Goal: Task Accomplishment & Management: Complete application form

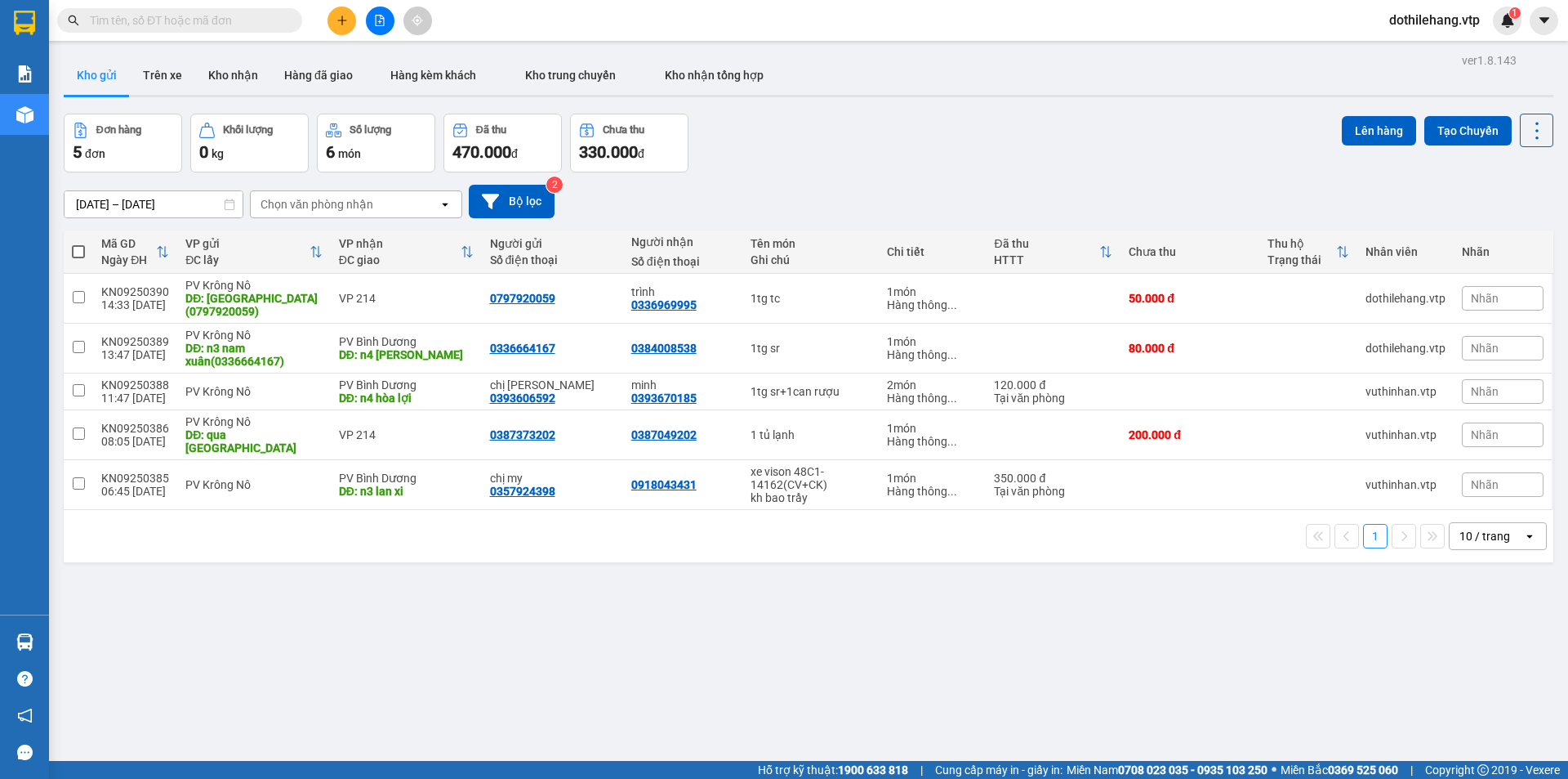
click at [347, 18] on icon "plus" at bounding box center [342, 20] width 11 height 11
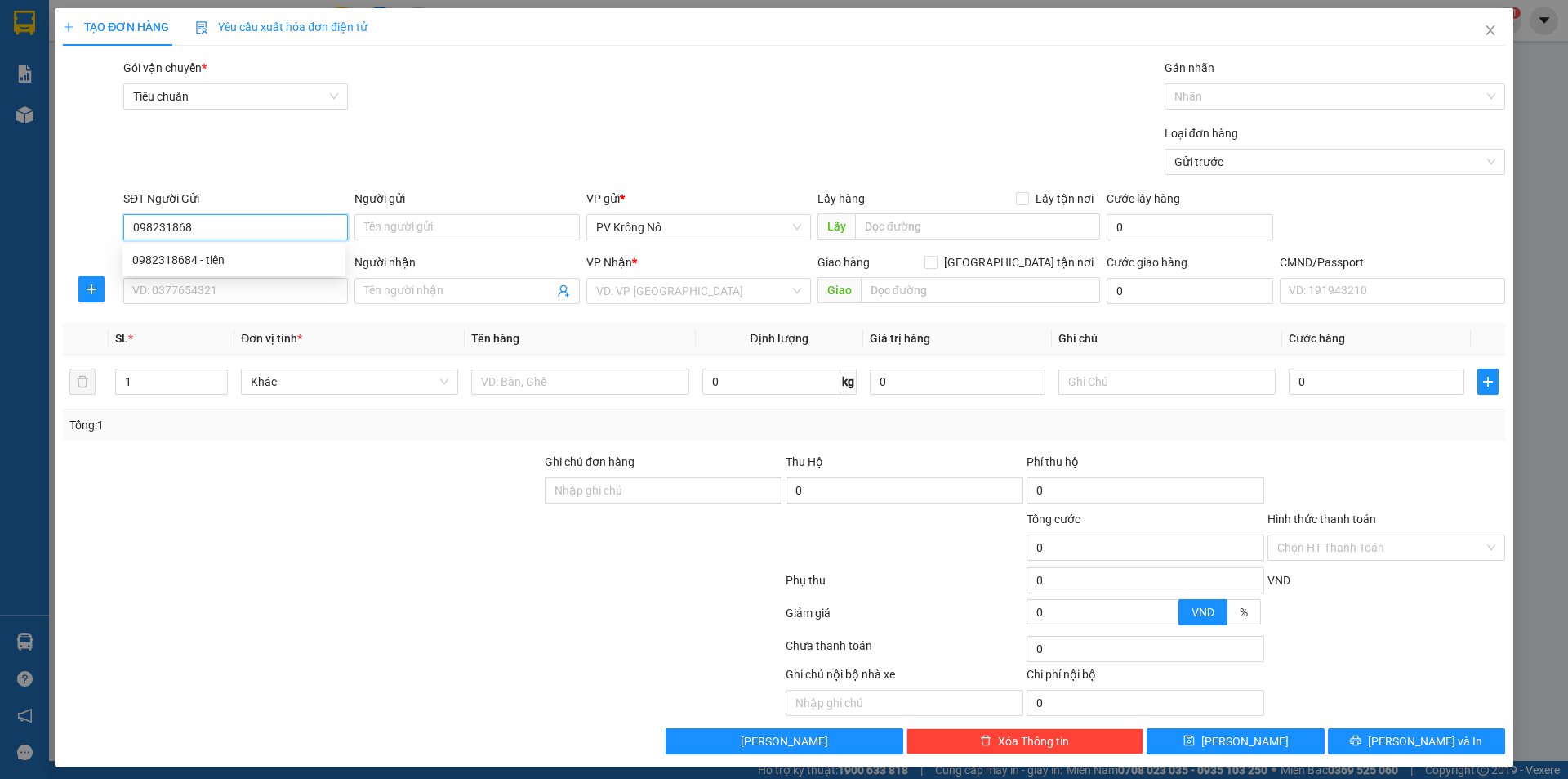
type input "0982318684"
click at [169, 252] on div "0982318684 - tiến" at bounding box center [234, 260] width 203 height 18
type input "tiến"
type input "0973010148"
type input "khánh"
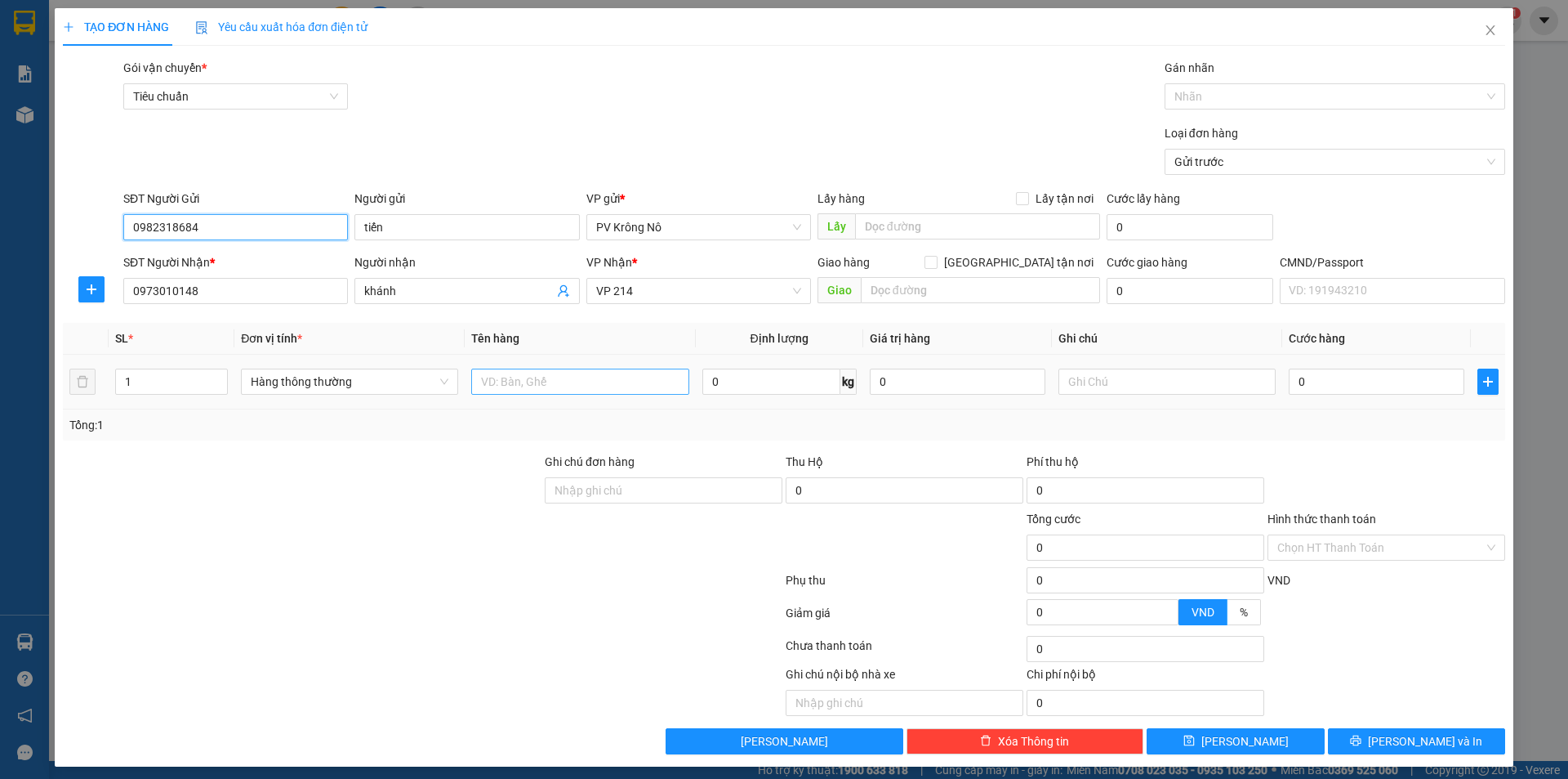
type input "0982318684"
click at [586, 389] on input "text" at bounding box center [580, 382] width 217 height 26
type input "1tx thịt dê"
type input "02"
type input "2"
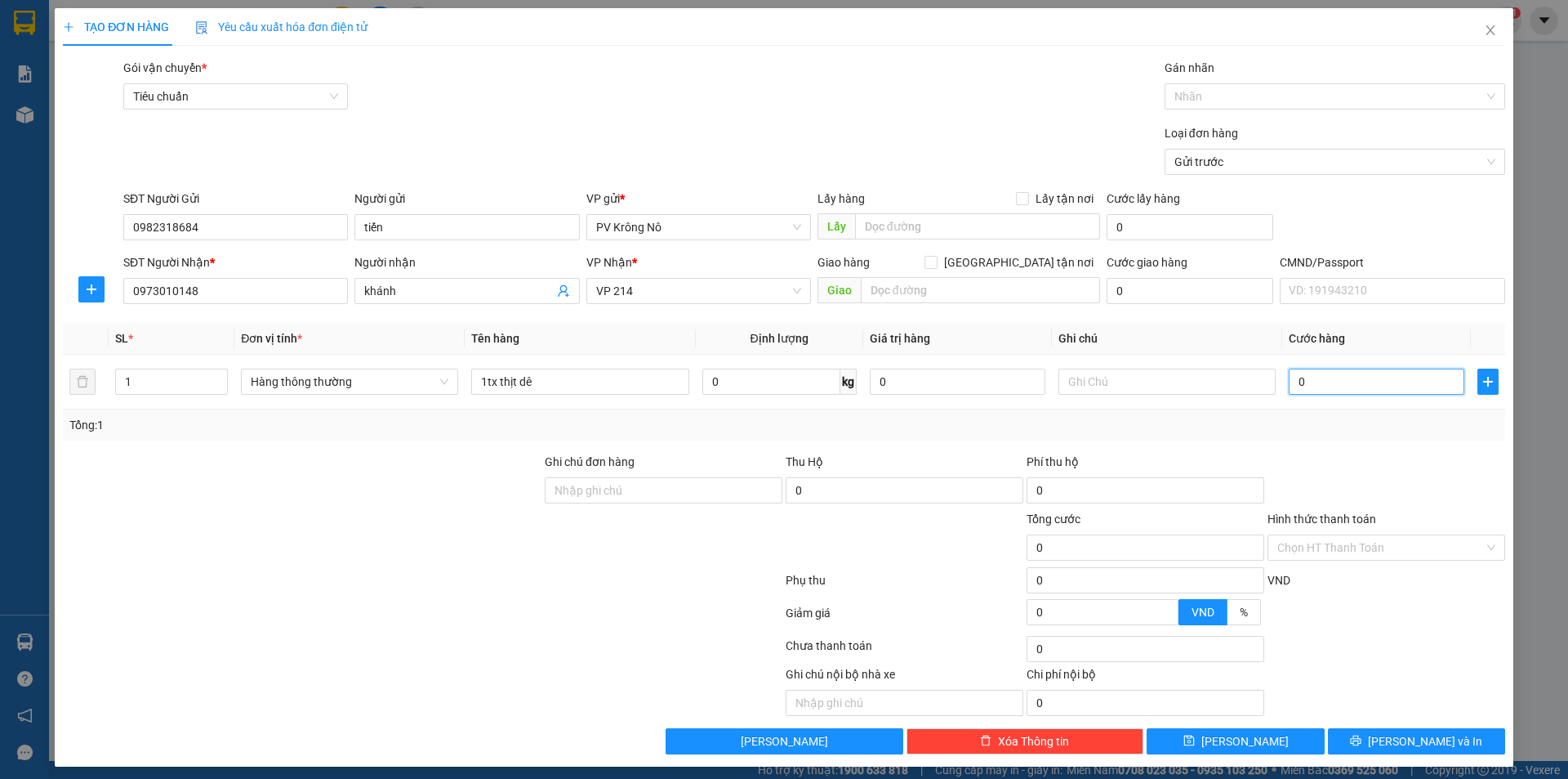
type input "2"
type input "020"
type input "20"
type input "0.200"
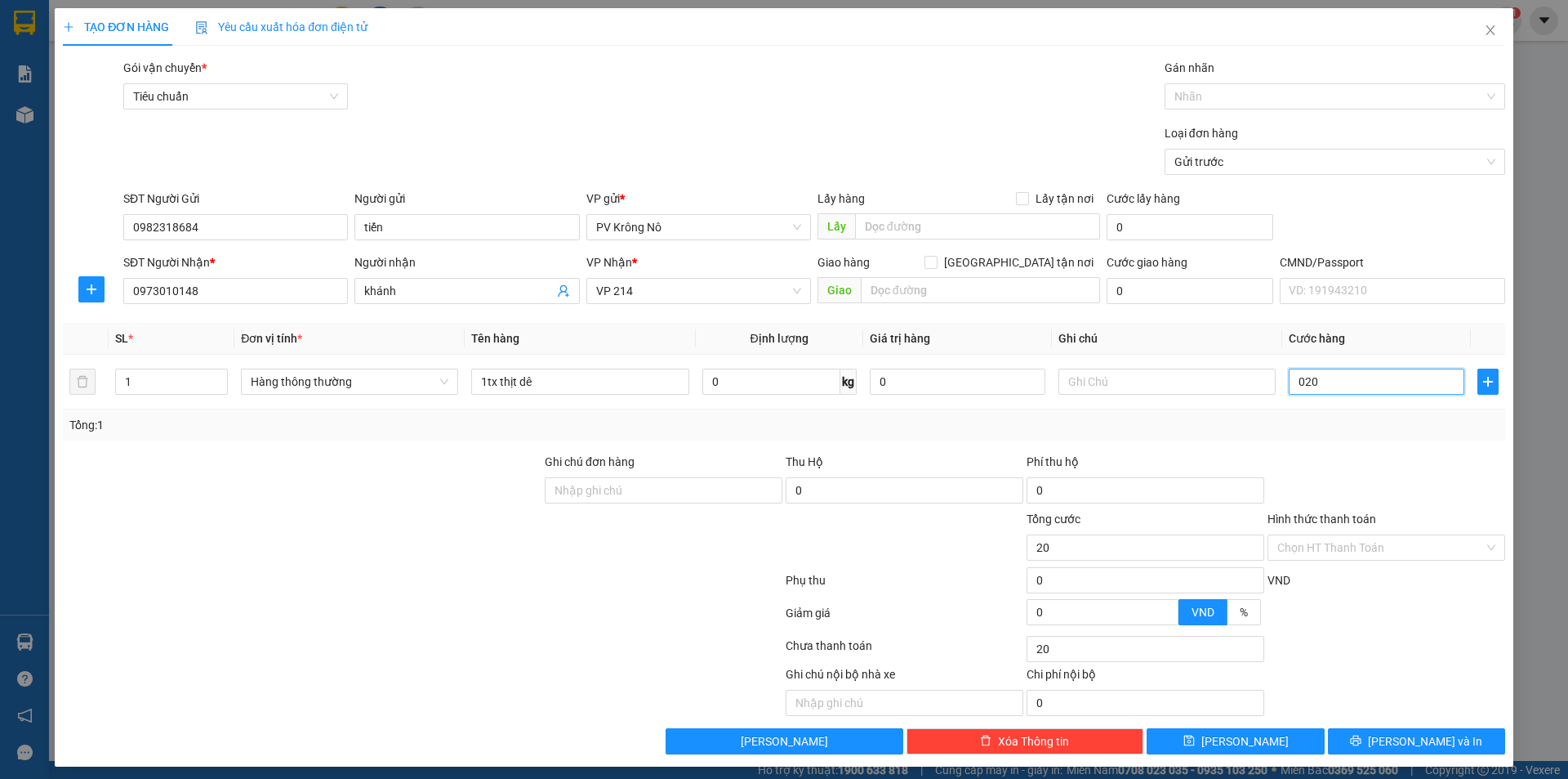
type input "200"
type input "02.000"
type input "2.000"
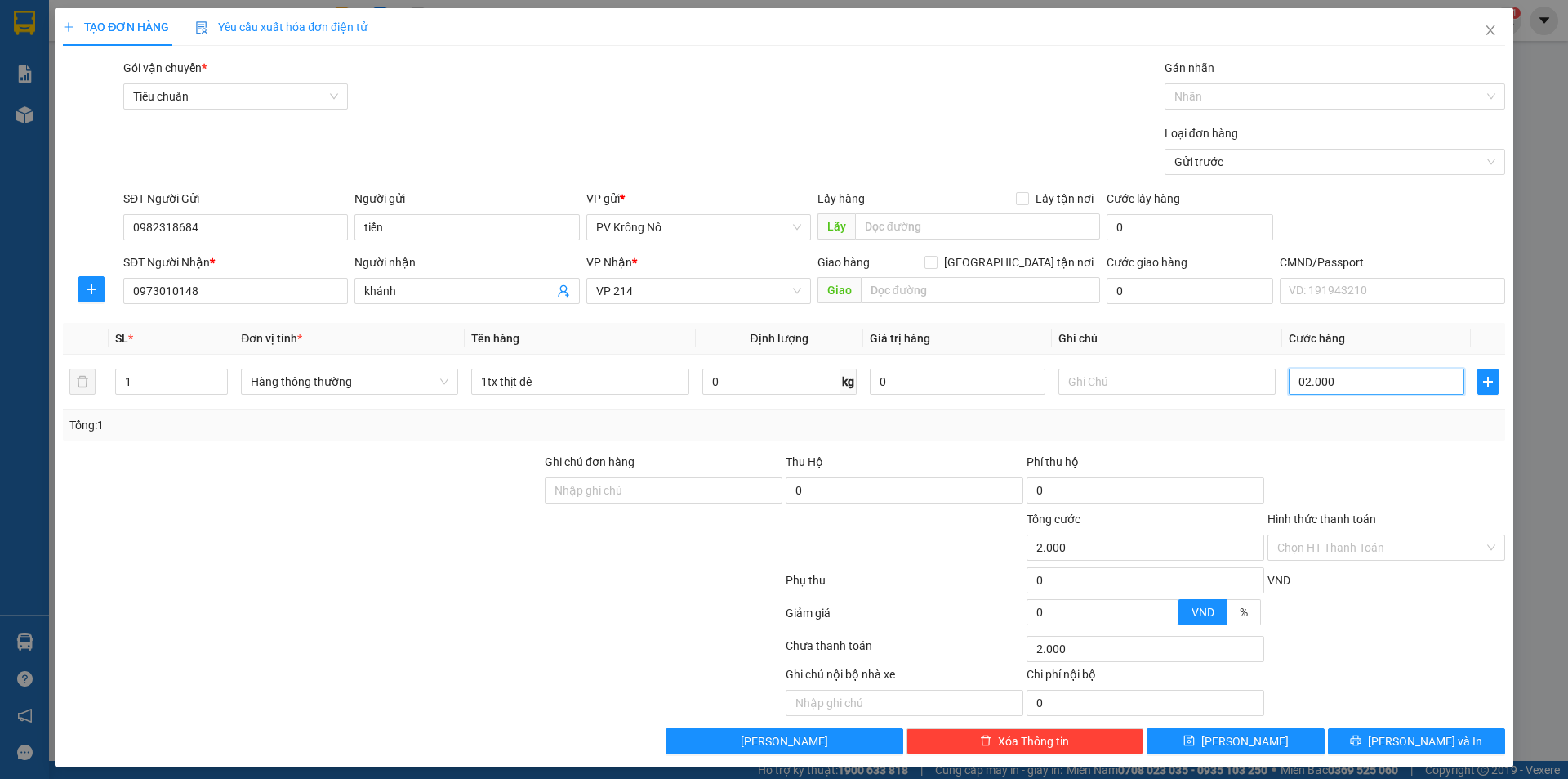
type input "020.000"
type input "20.000"
type input "0.200.000"
type input "200.000"
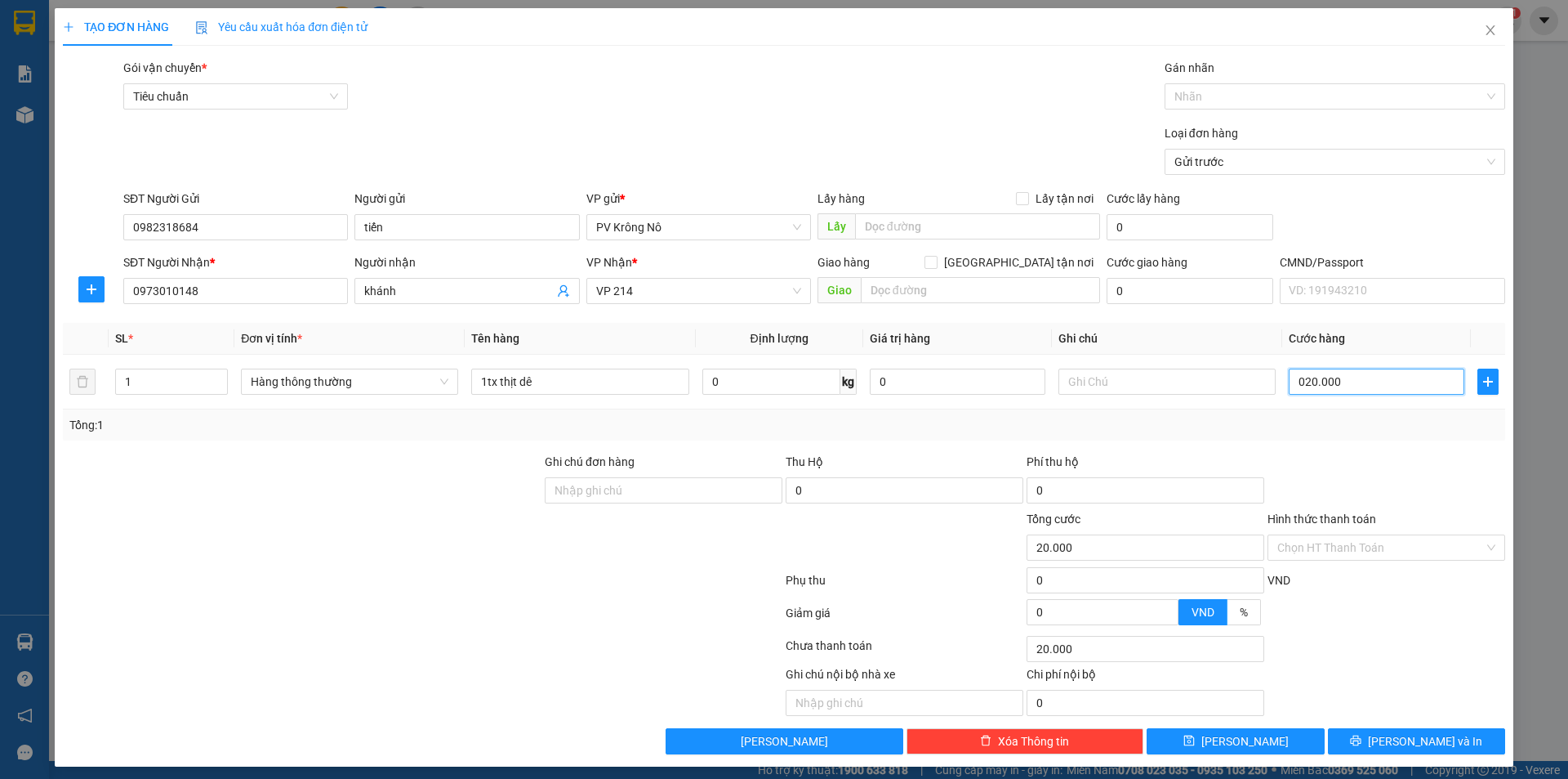
type input "200.000"
click at [1371, 735] on button "[PERSON_NAME] và In" at bounding box center [1416, 741] width 177 height 26
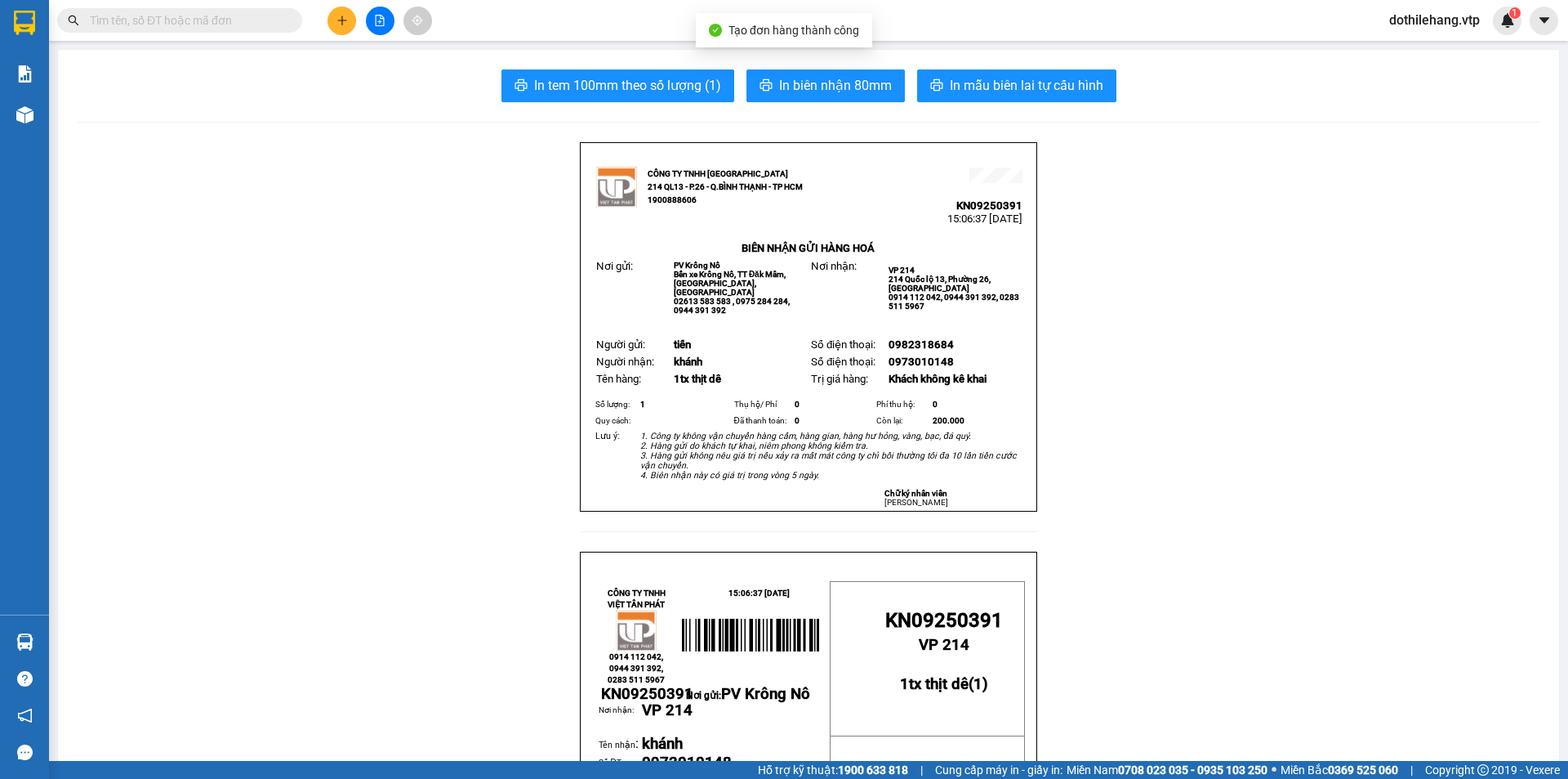
click at [996, 76] on span "In mẫu biên lai tự cấu hình" at bounding box center [1027, 85] width 154 height 20
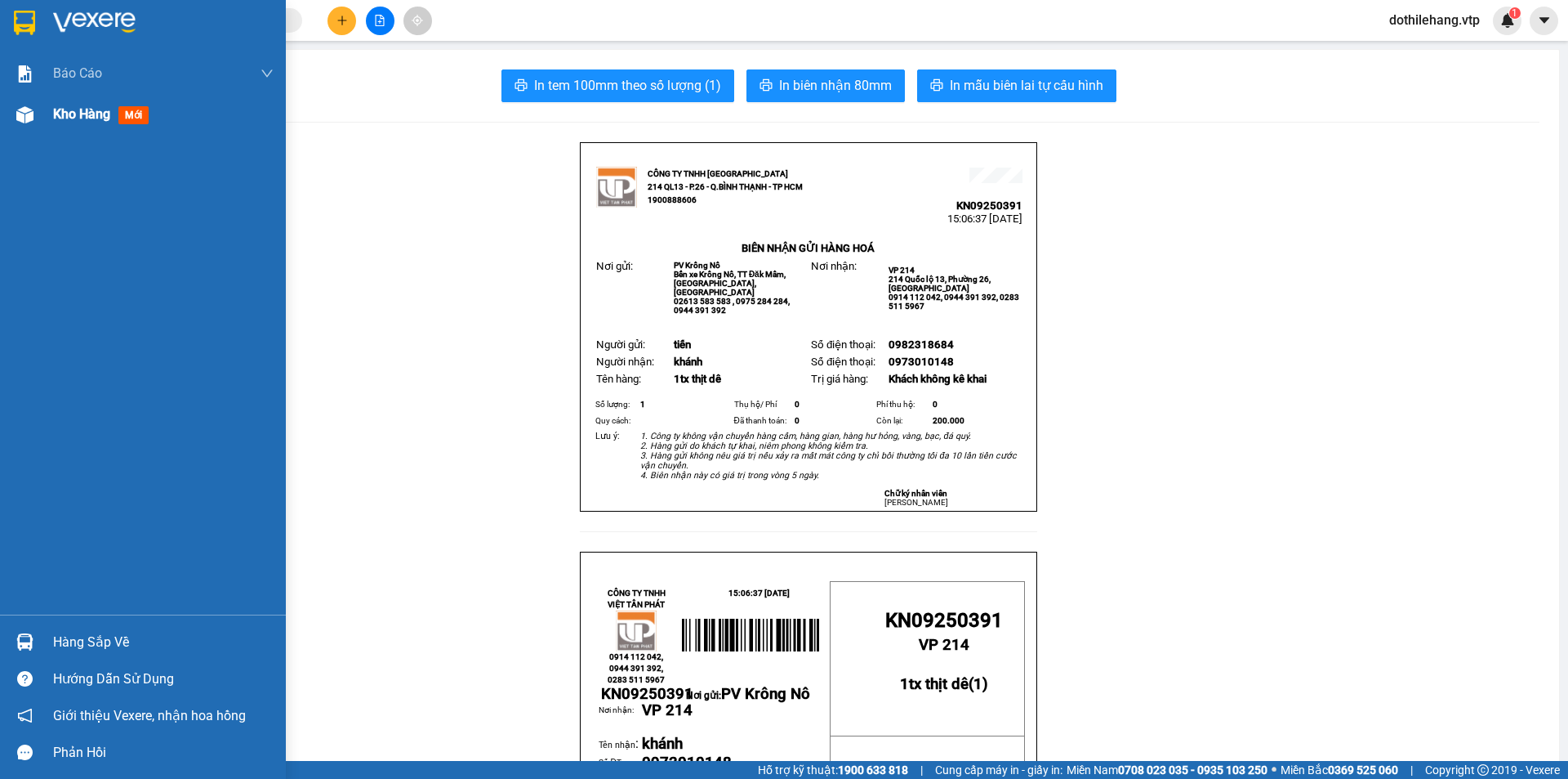
click at [13, 110] on div at bounding box center [25, 115] width 28 height 28
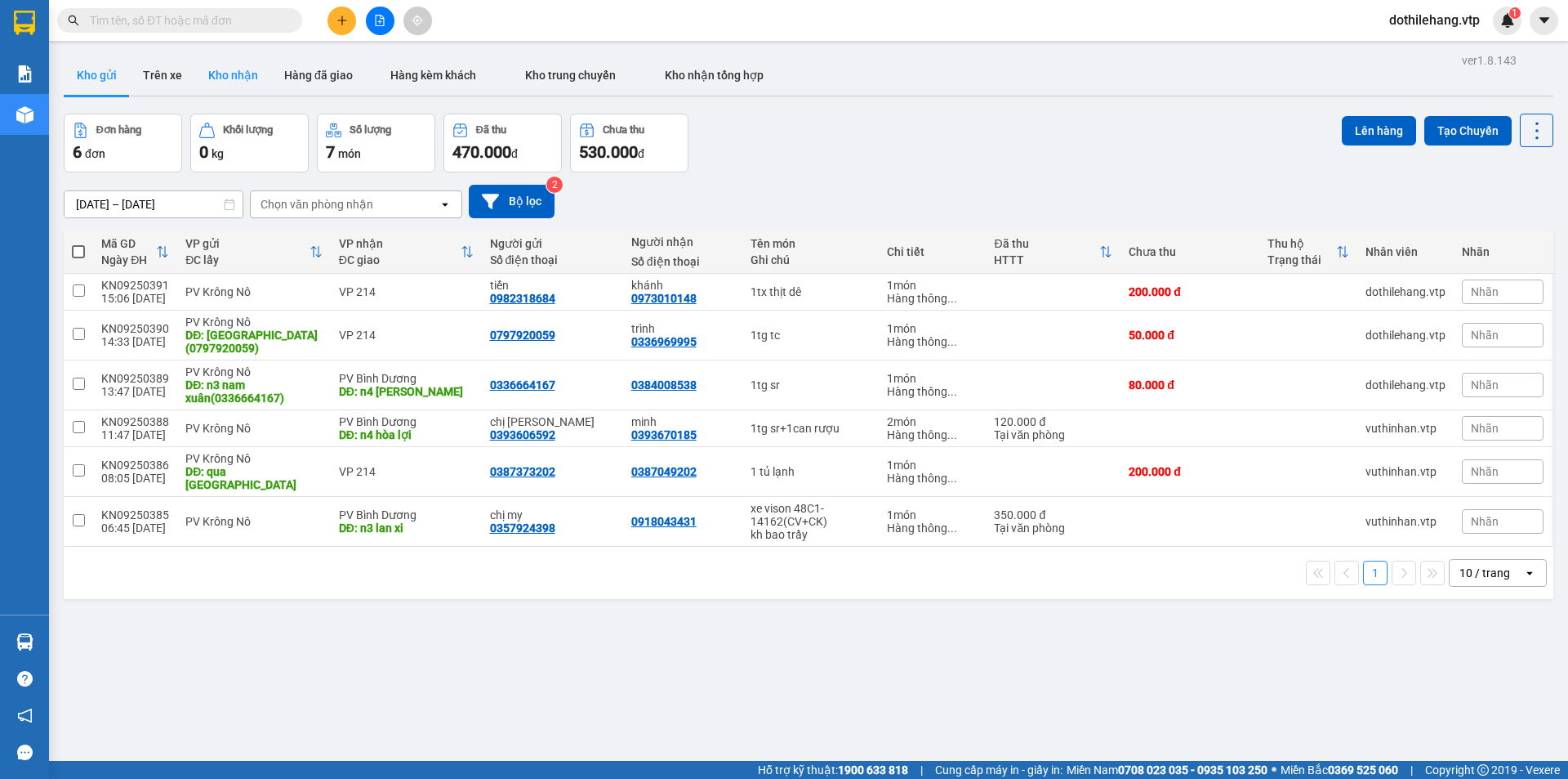
click at [245, 64] on button "Kho nhận" at bounding box center [233, 75] width 76 height 39
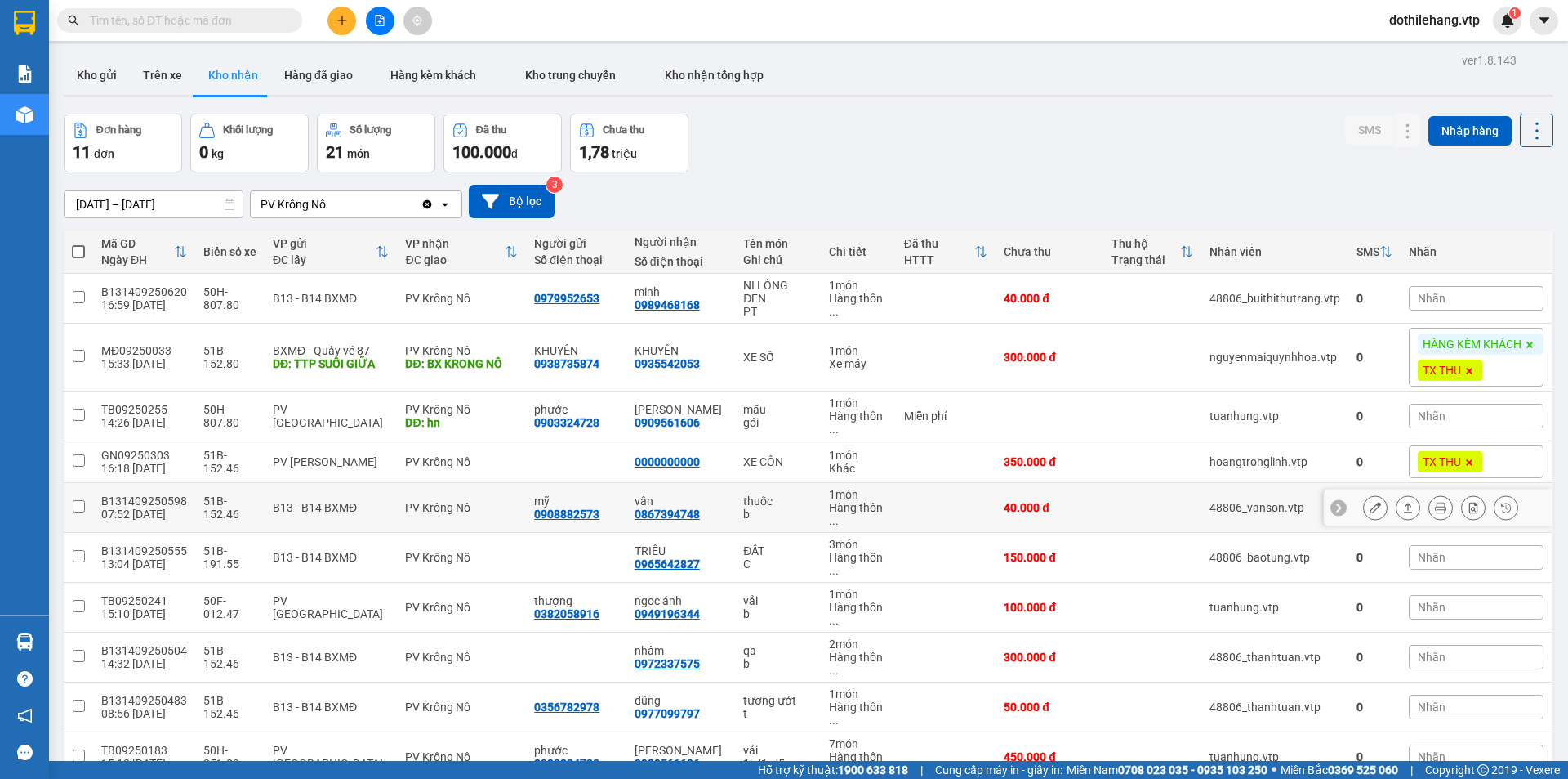
click at [896, 508] on td at bounding box center [946, 508] width 101 height 49
checkbox input "true"
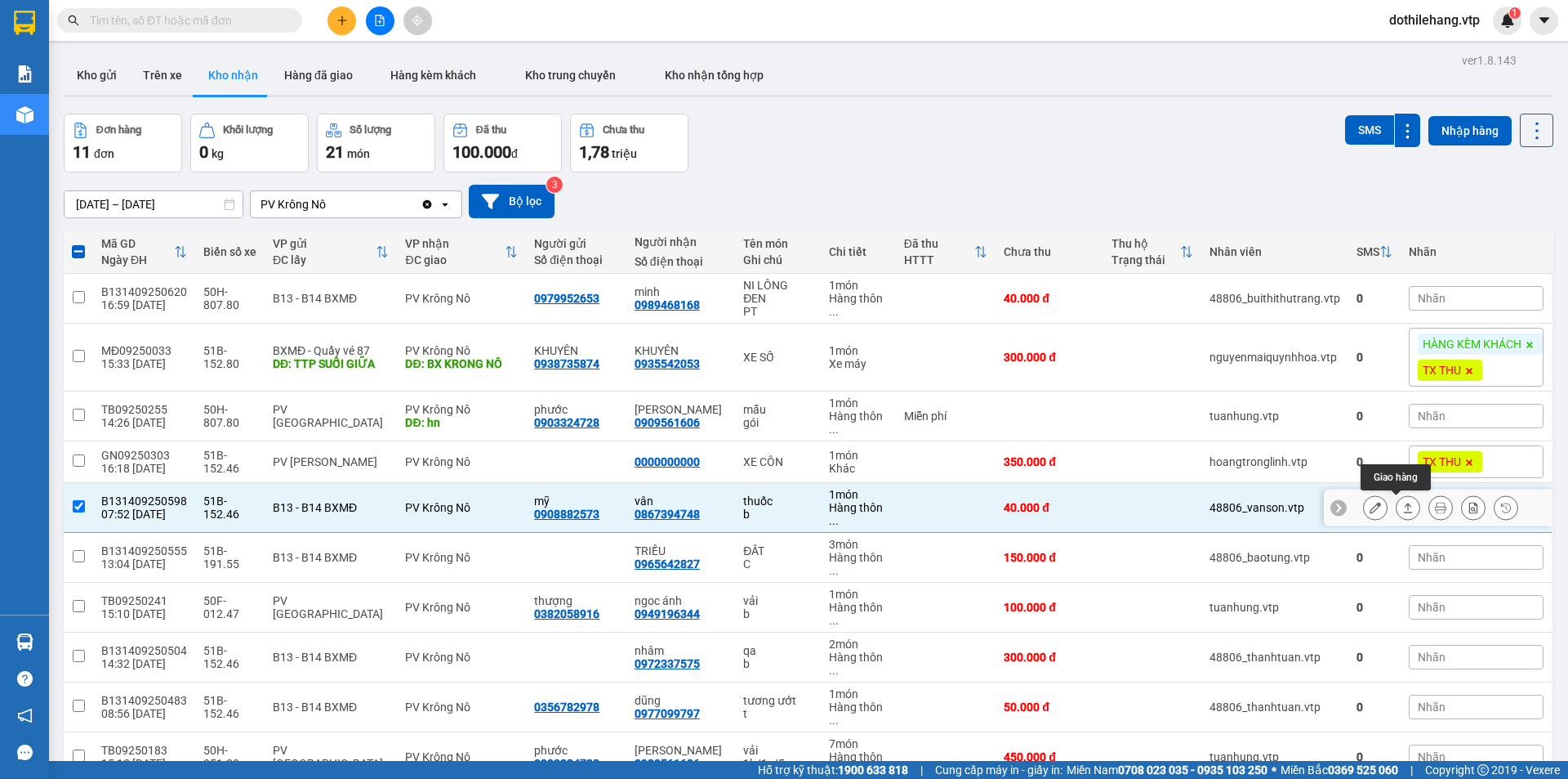
click at [1397, 510] on button at bounding box center [1408, 508] width 23 height 28
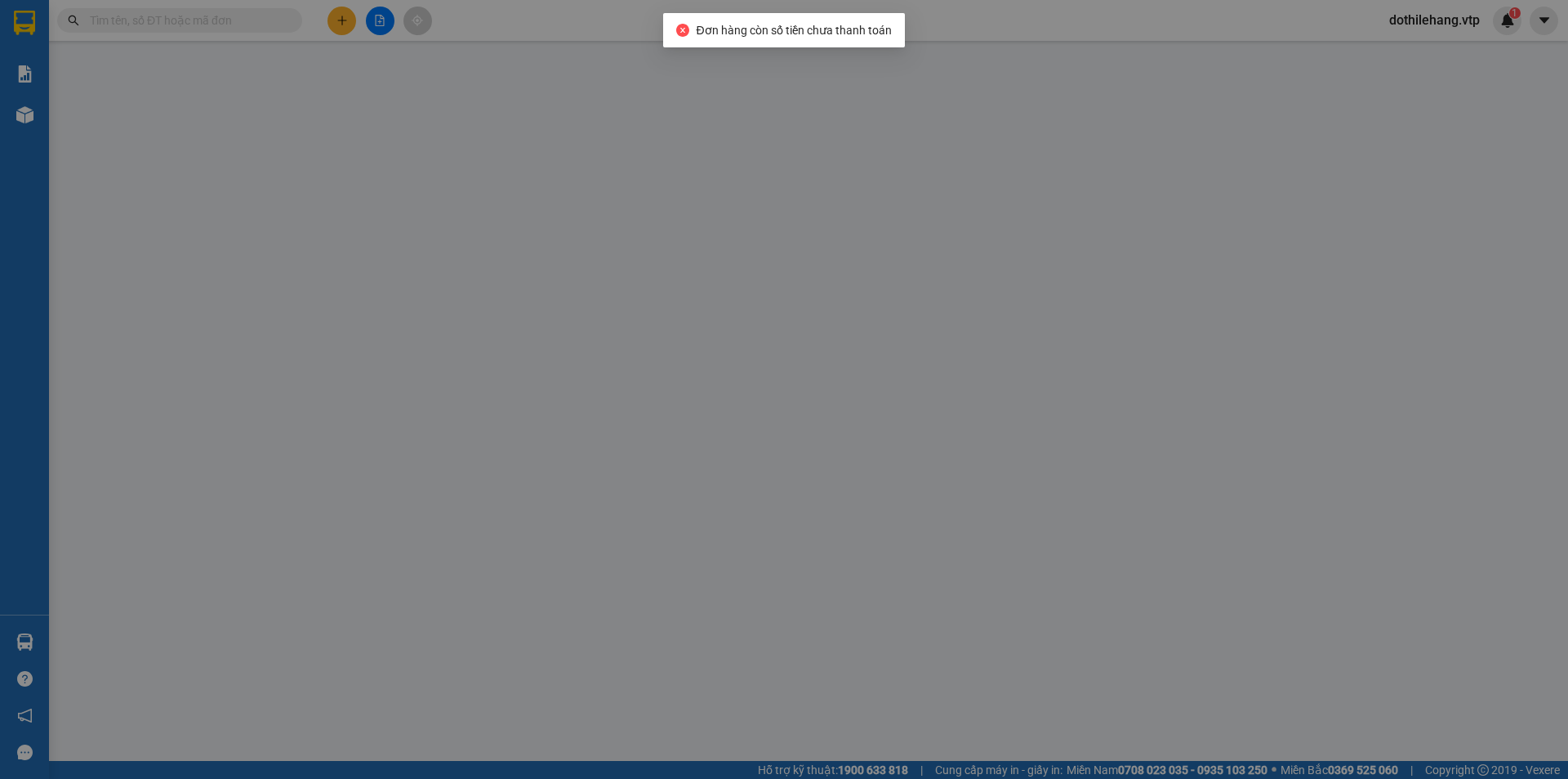
type input "0908882573"
type input "mỹ"
type input "0867394748"
type input "vân"
type input "40.000"
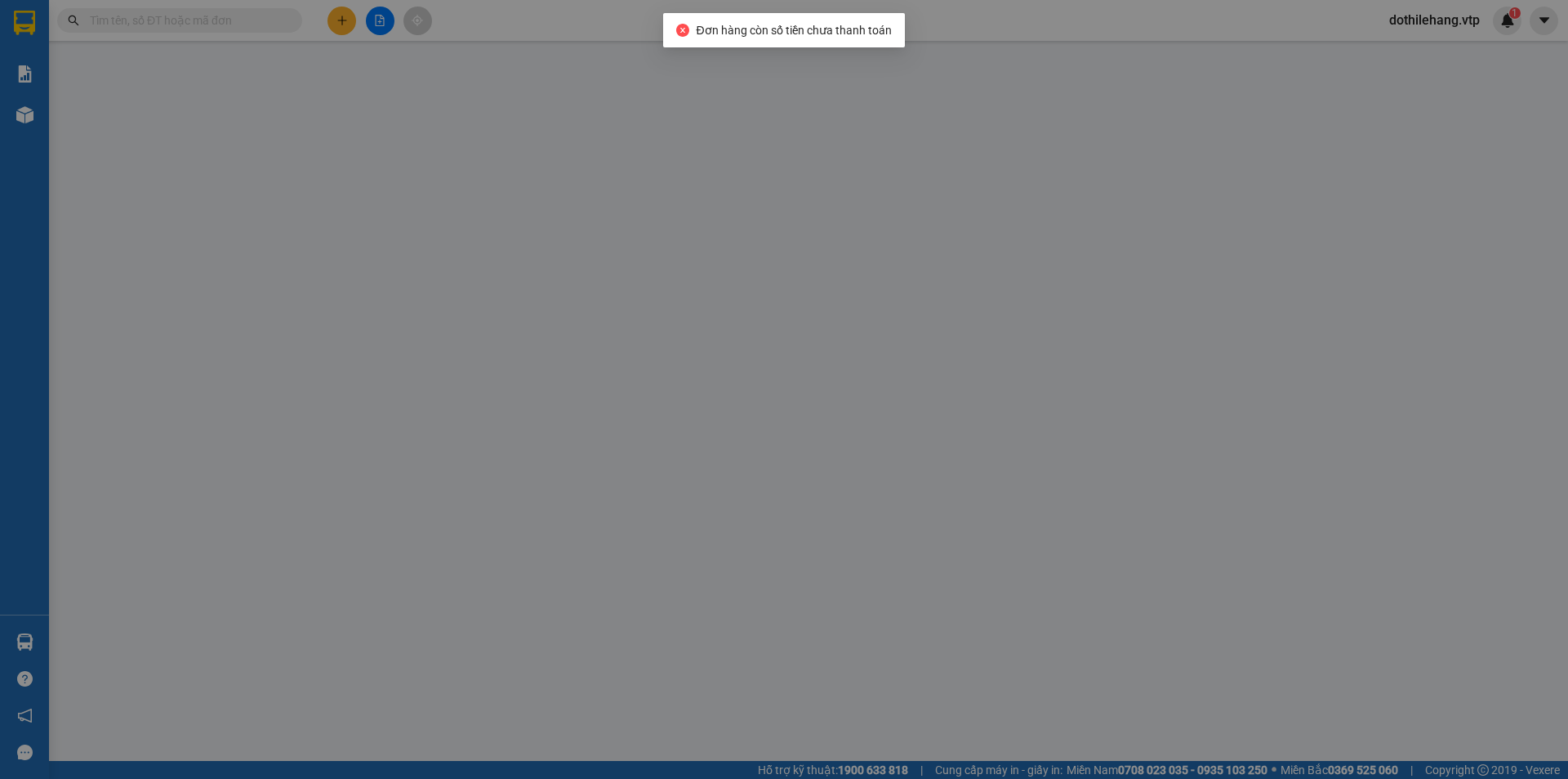
type input "40.000"
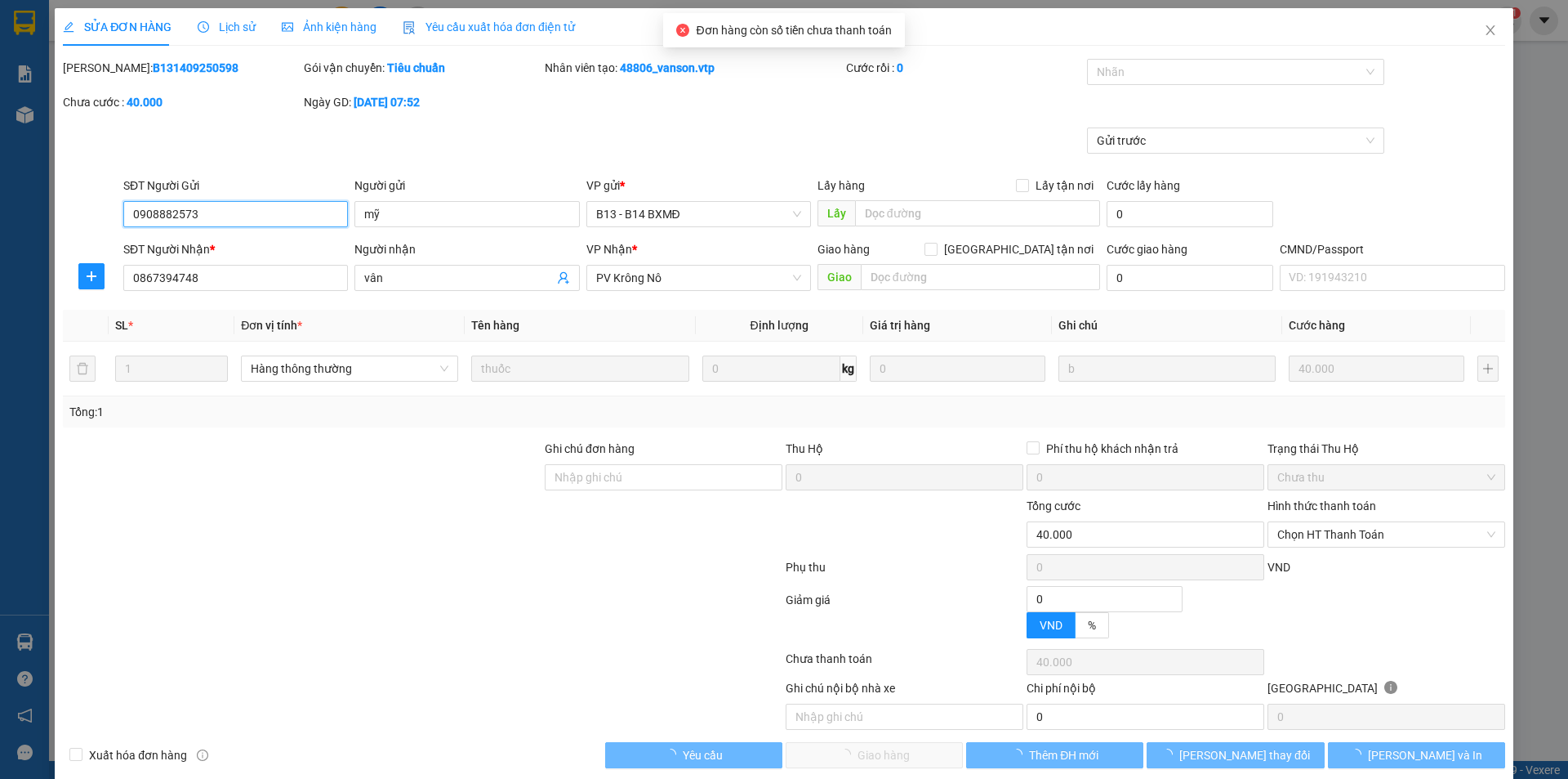
type input "2.000"
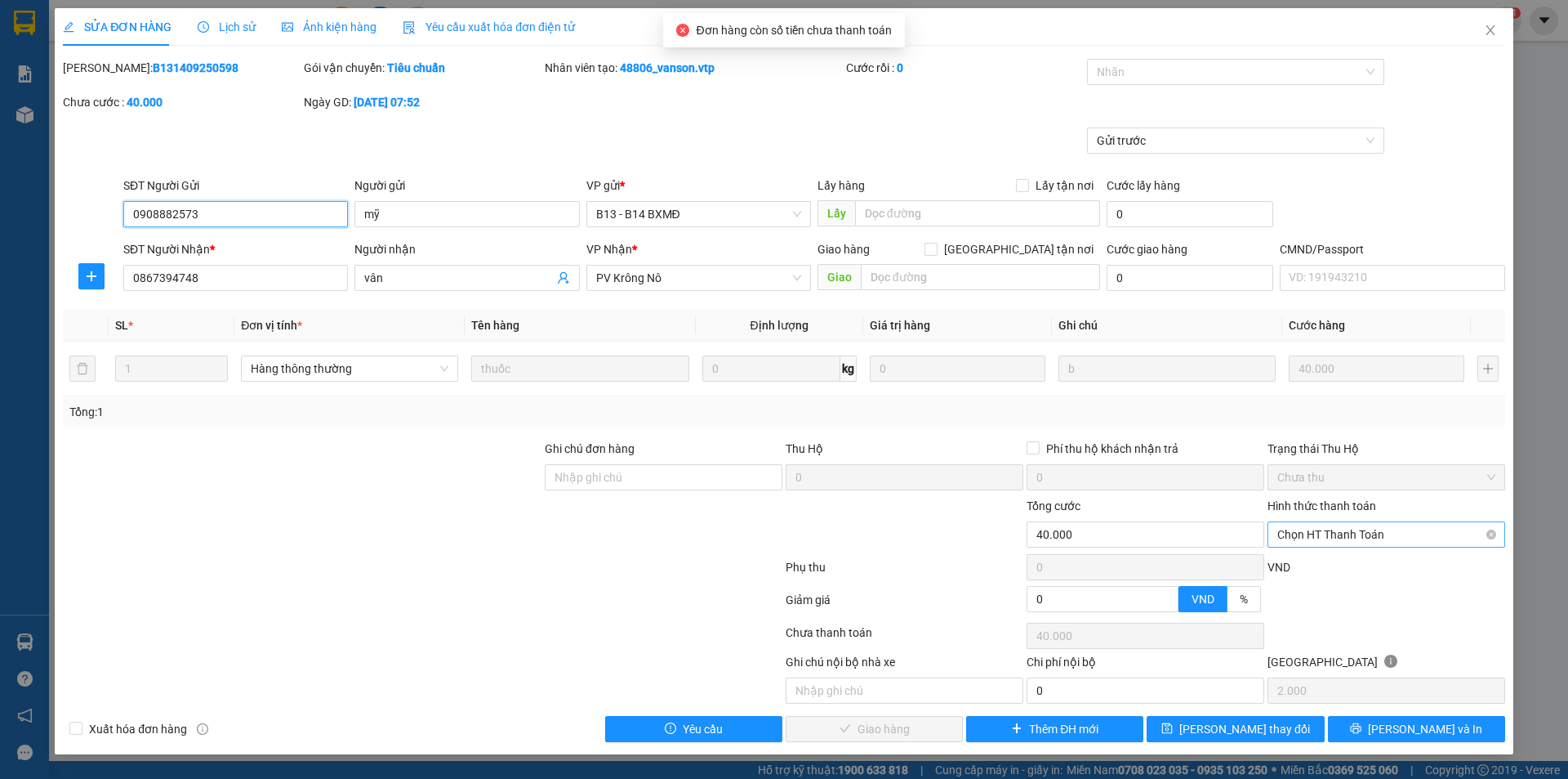
click at [1332, 533] on span "Chọn HT Thanh Toán" at bounding box center [1386, 534] width 218 height 25
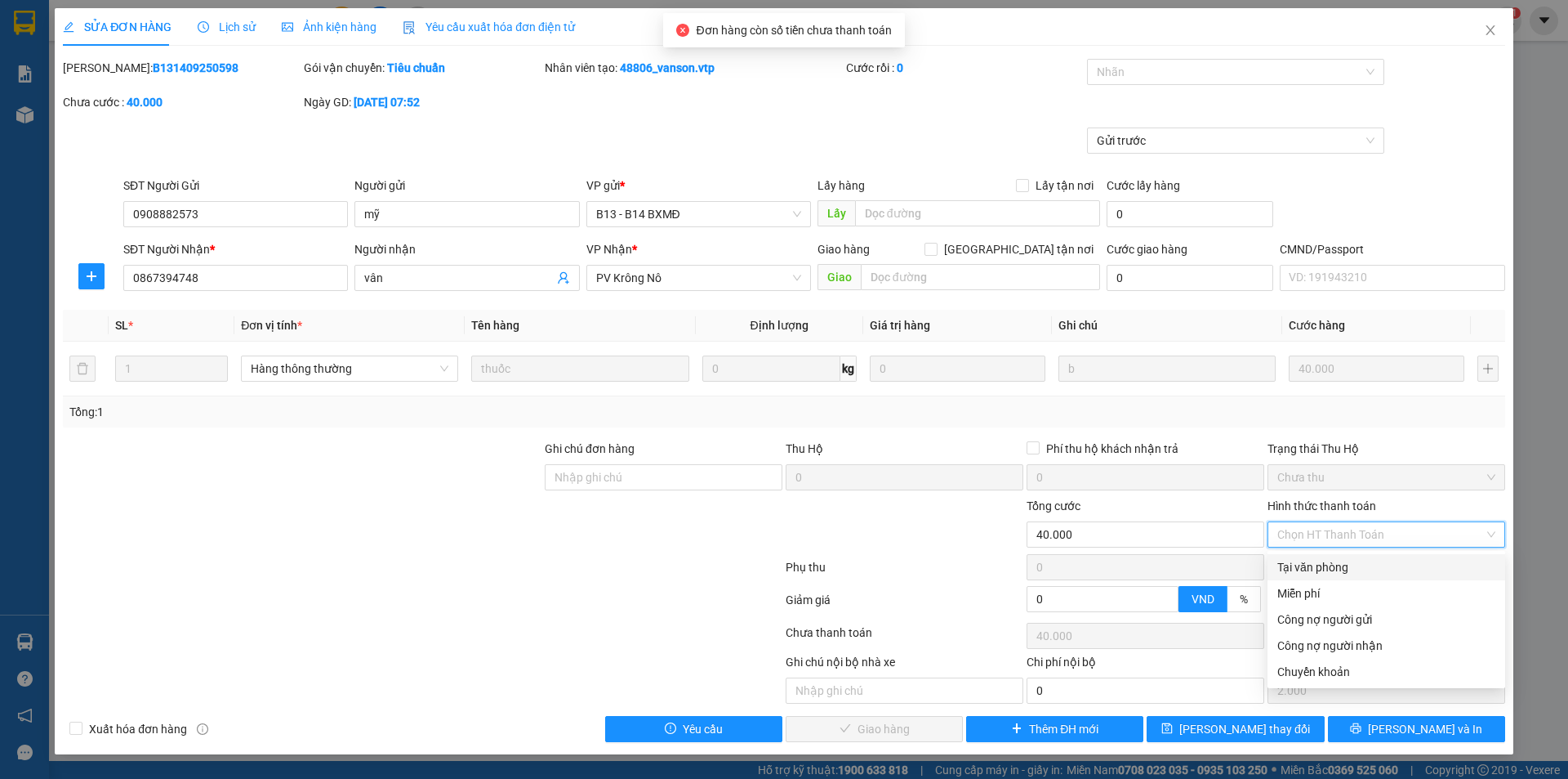
click at [1338, 563] on div "Tại văn phòng" at bounding box center [1386, 567] width 218 height 18
type input "0"
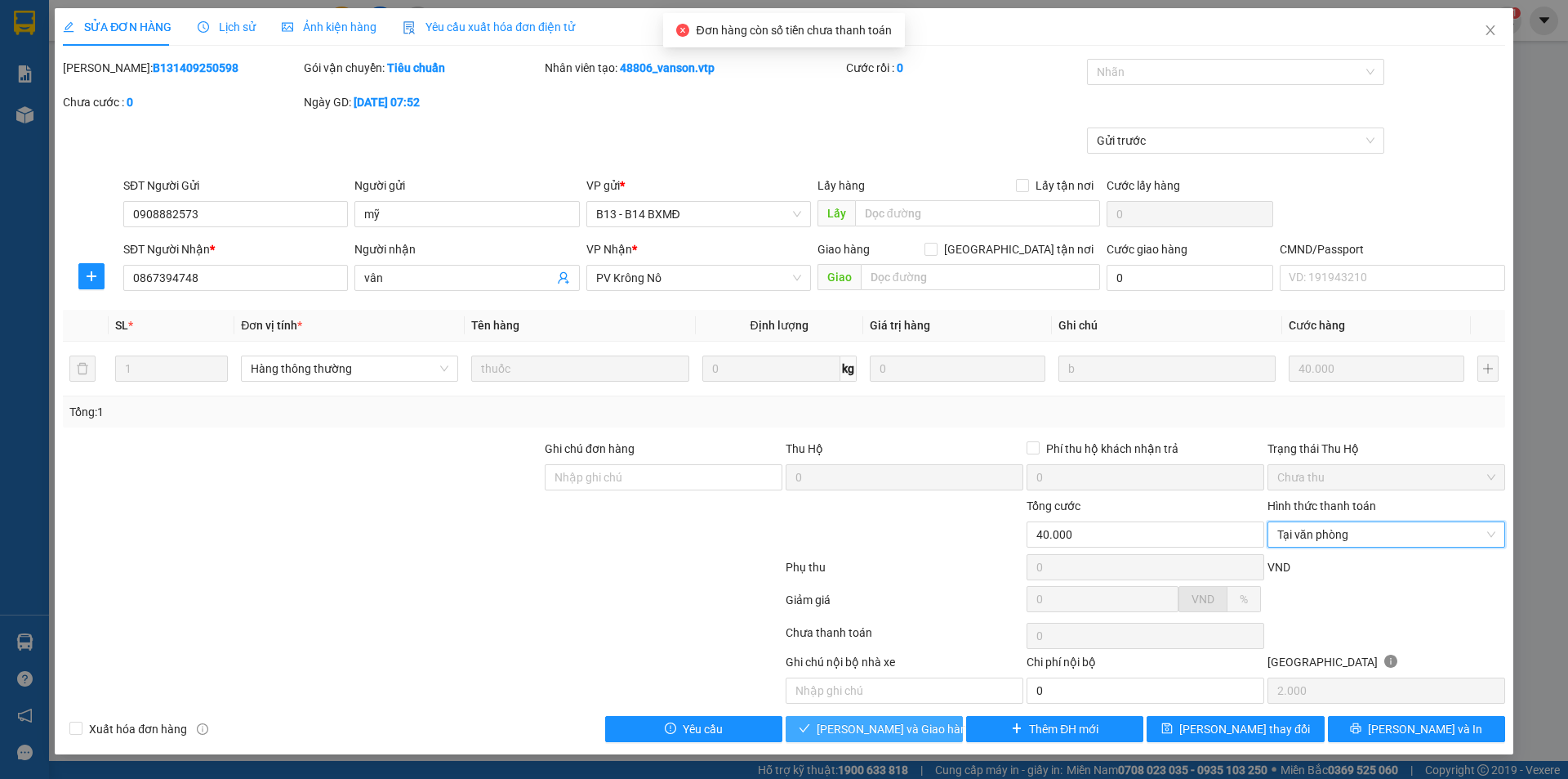
click at [903, 726] on span "[PERSON_NAME] và Giao hàng" at bounding box center [895, 729] width 157 height 18
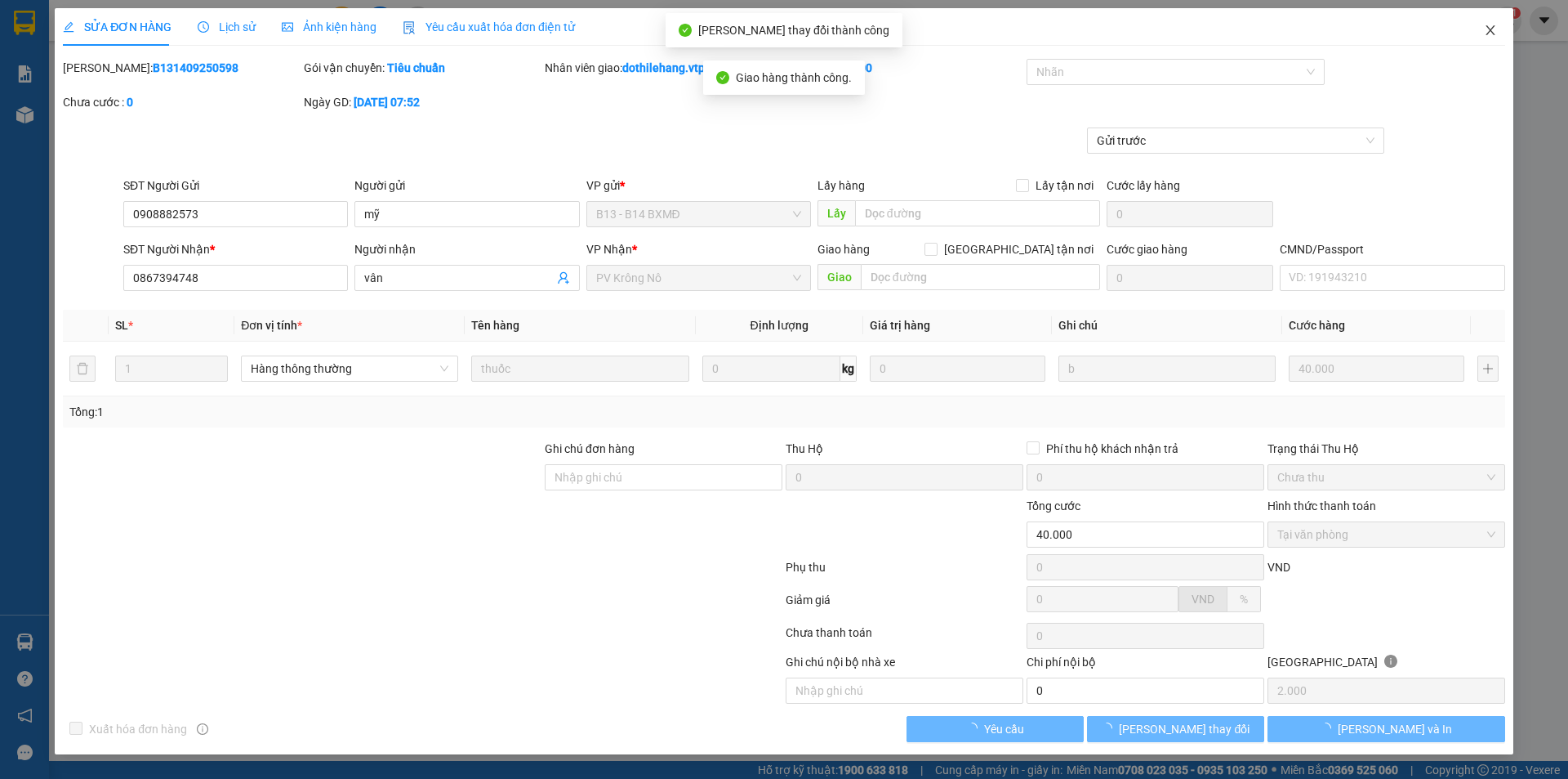
click at [1491, 29] on icon "close" at bounding box center [1490, 30] width 9 height 10
